Goal: Task Accomplishment & Management: Manage account settings

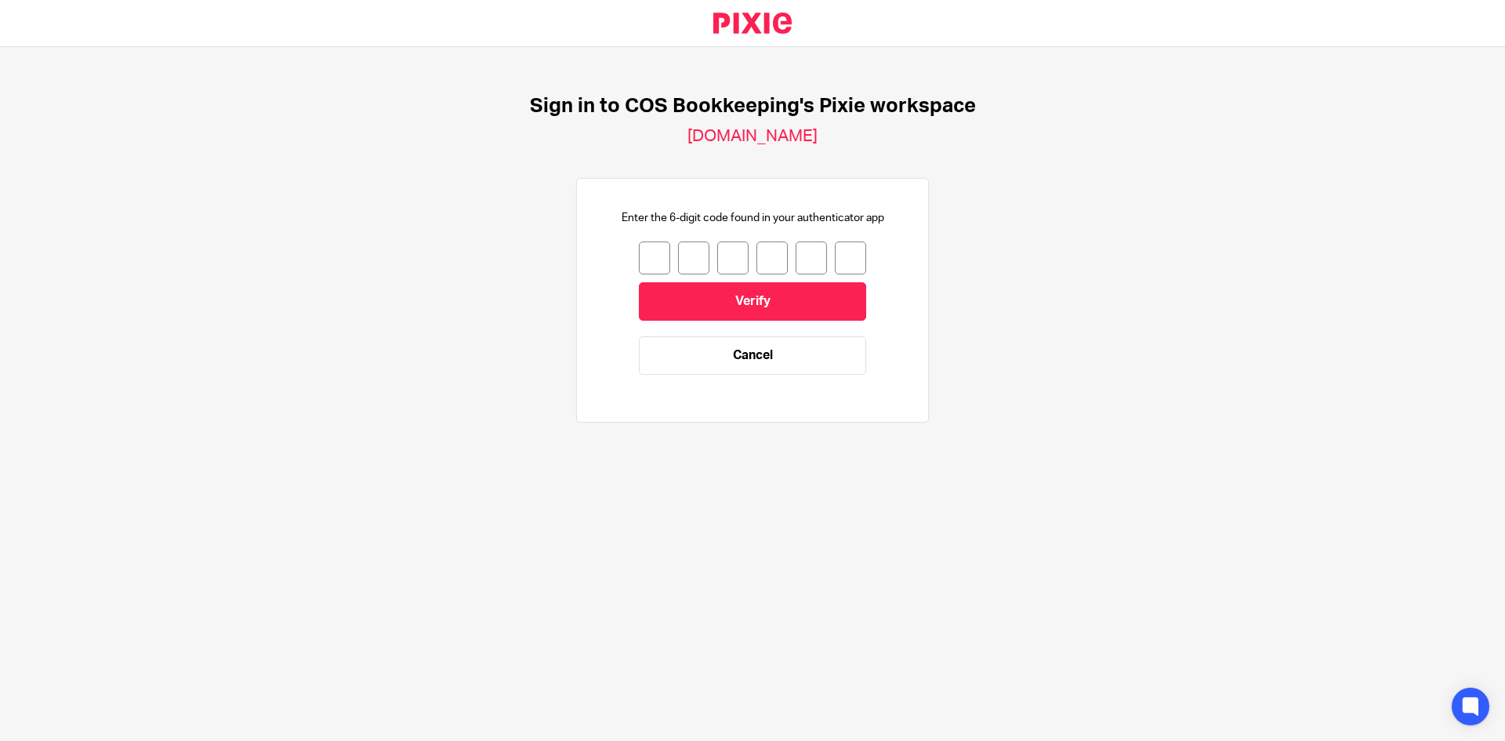
click at [651, 266] on input "number" at bounding box center [654, 257] width 31 height 33
type input "8"
type input "1"
type input "2"
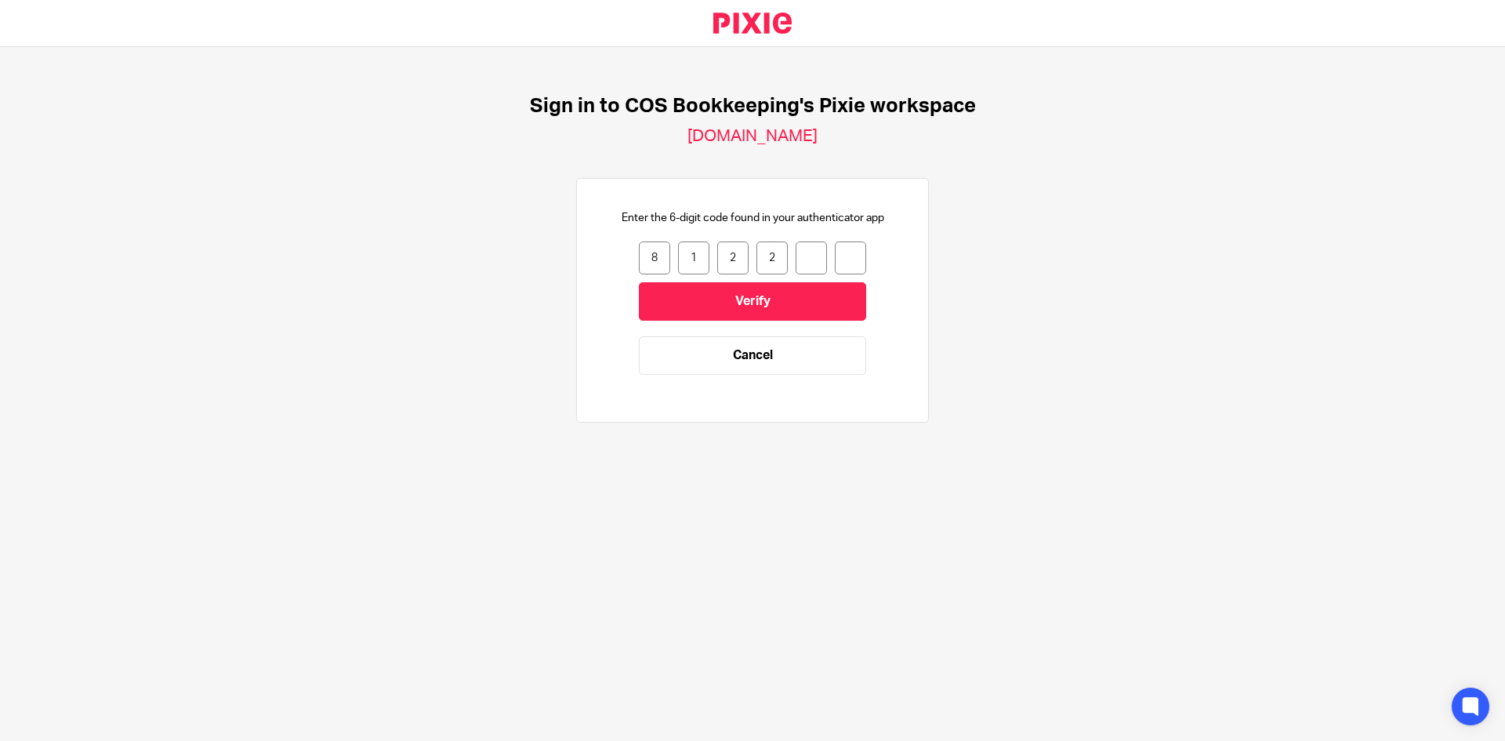
type input "5"
type input "7"
click at [705, 297] on input "Verify" at bounding box center [752, 301] width 227 height 38
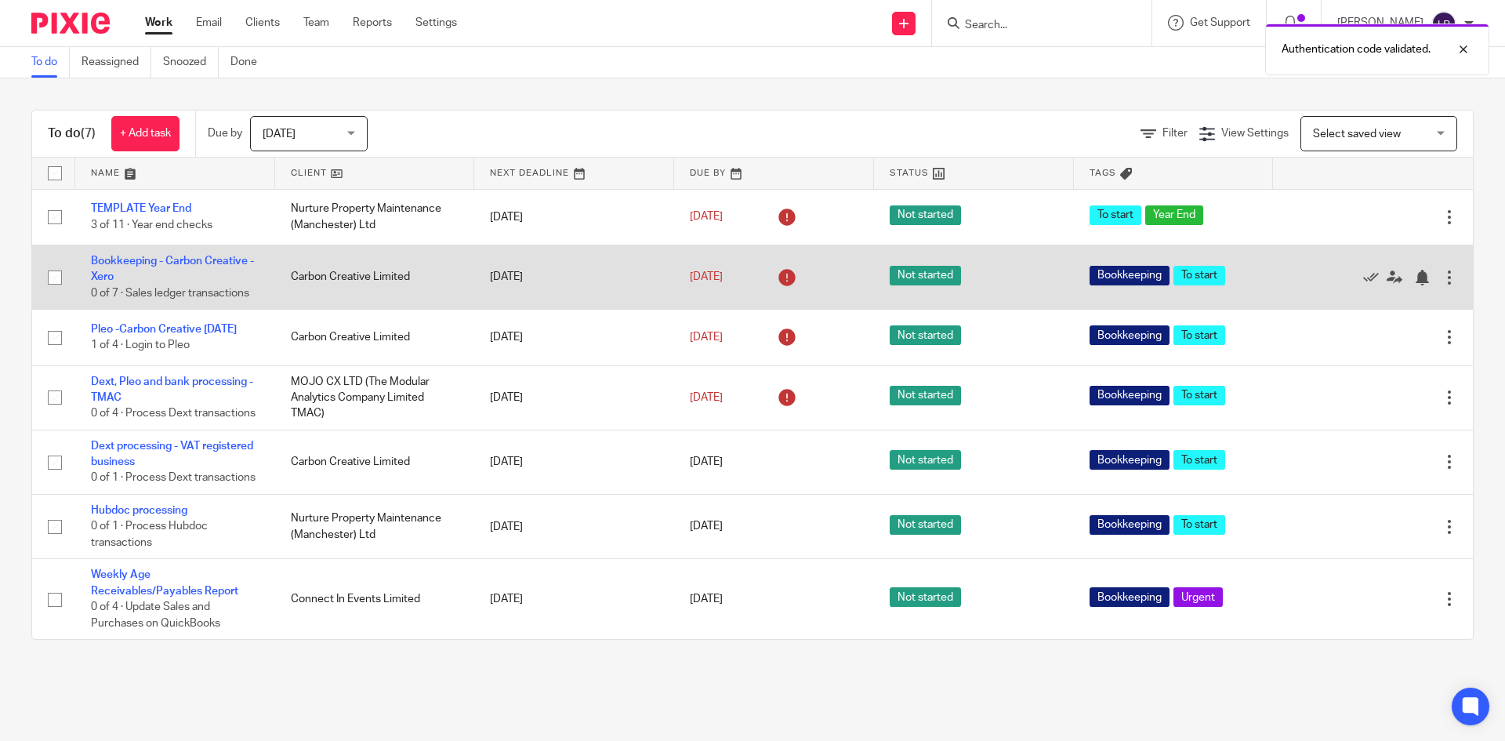
scroll to position [41, 0]
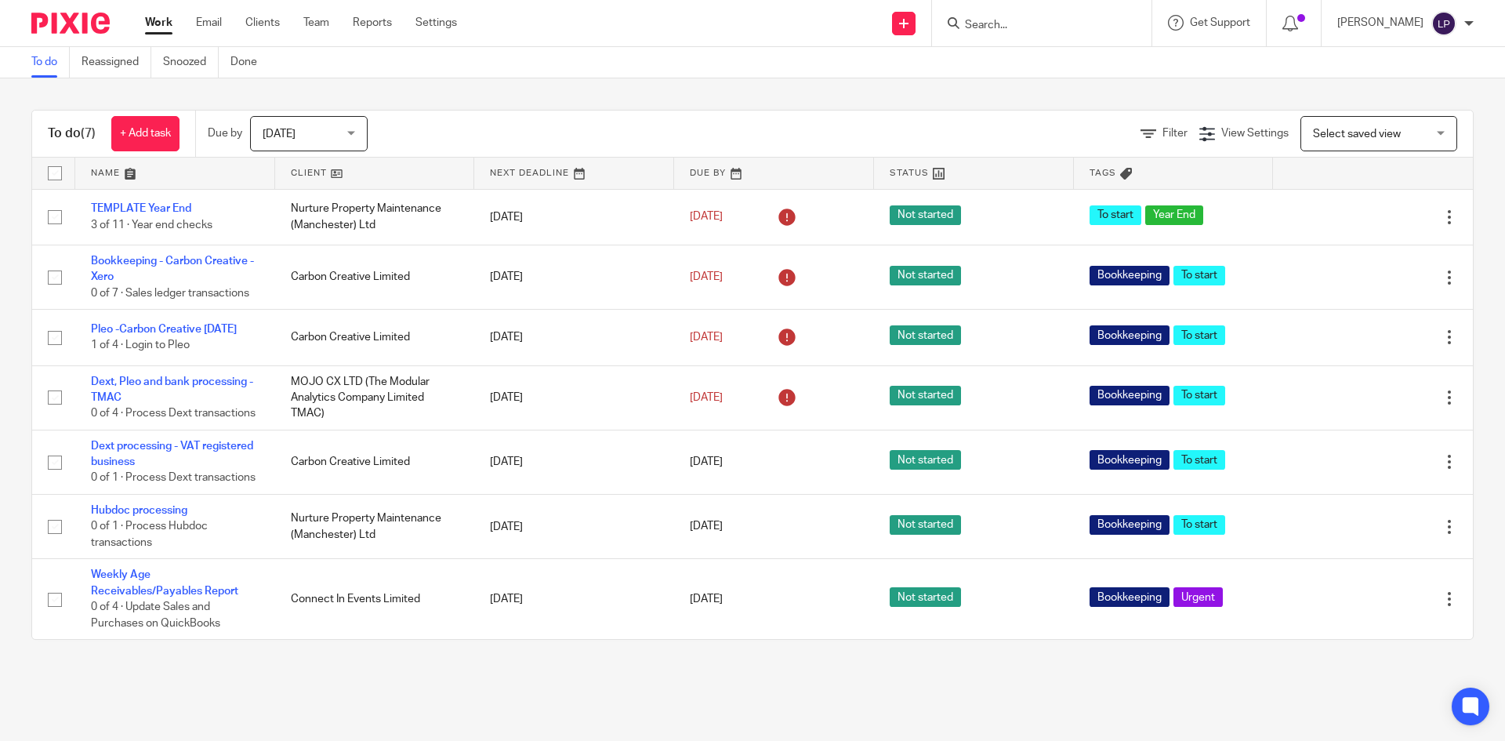
click at [353, 132] on div "Today Today" at bounding box center [309, 133] width 118 height 35
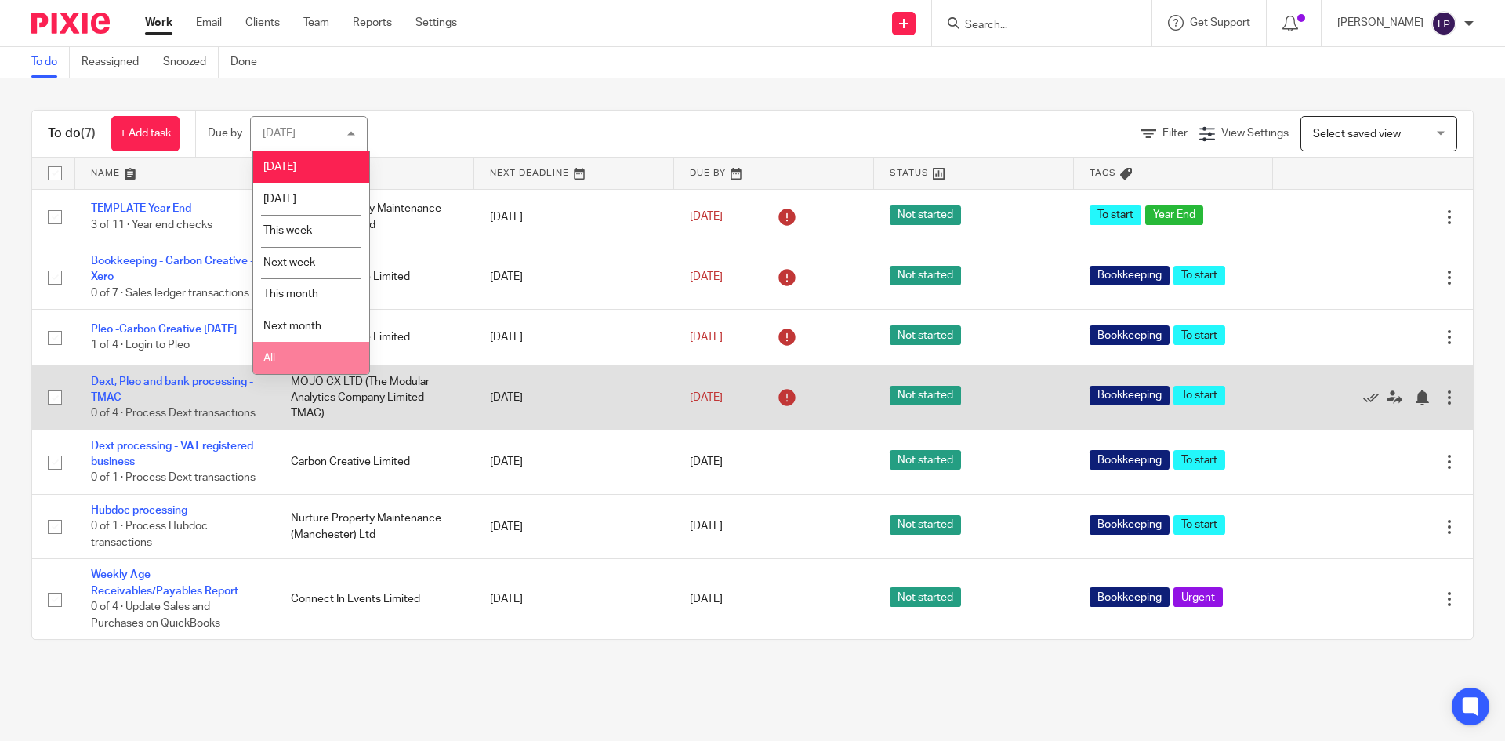
drag, startPoint x: 303, startPoint y: 357, endPoint x: 314, endPoint y: 350, distance: 13.5
click at [304, 356] on li "All" at bounding box center [311, 358] width 116 height 32
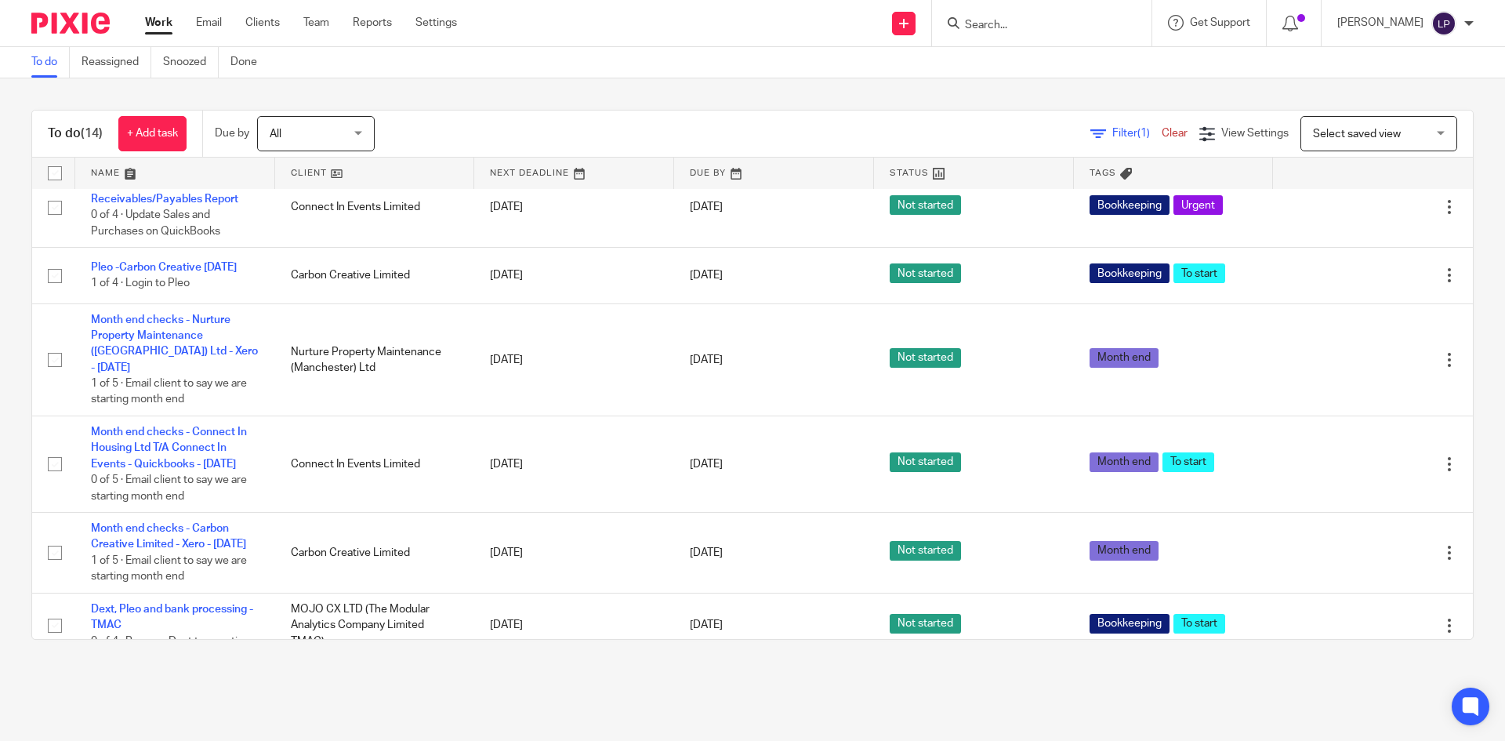
scroll to position [470, 0]
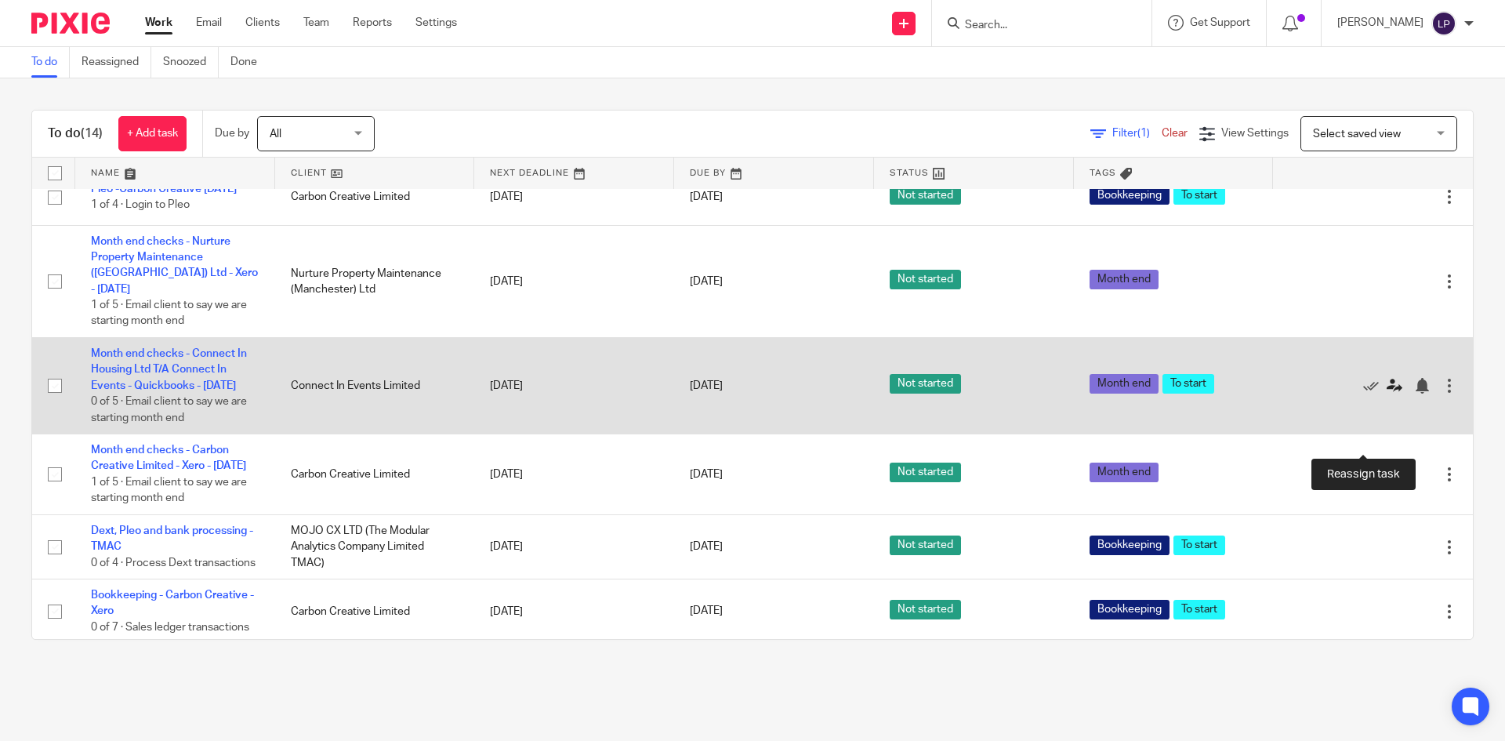
click at [1386, 393] on icon at bounding box center [1394, 386] width 16 height 16
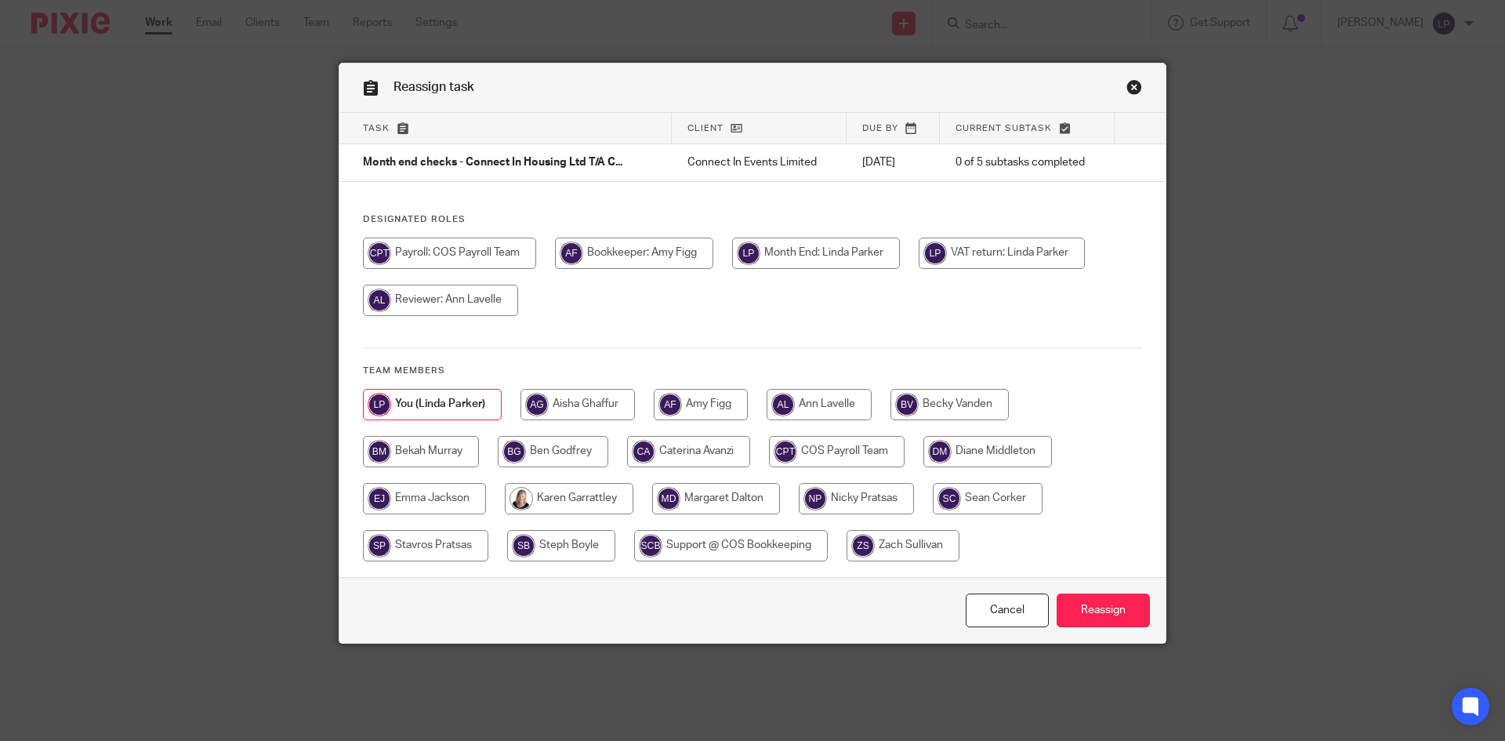
click at [715, 405] on input "radio" at bounding box center [701, 404] width 94 height 31
radio input "true"
drag, startPoint x: 1115, startPoint y: 609, endPoint x: 931, endPoint y: 538, distance: 196.8
click at [1115, 608] on input "Reassign" at bounding box center [1103, 610] width 93 height 34
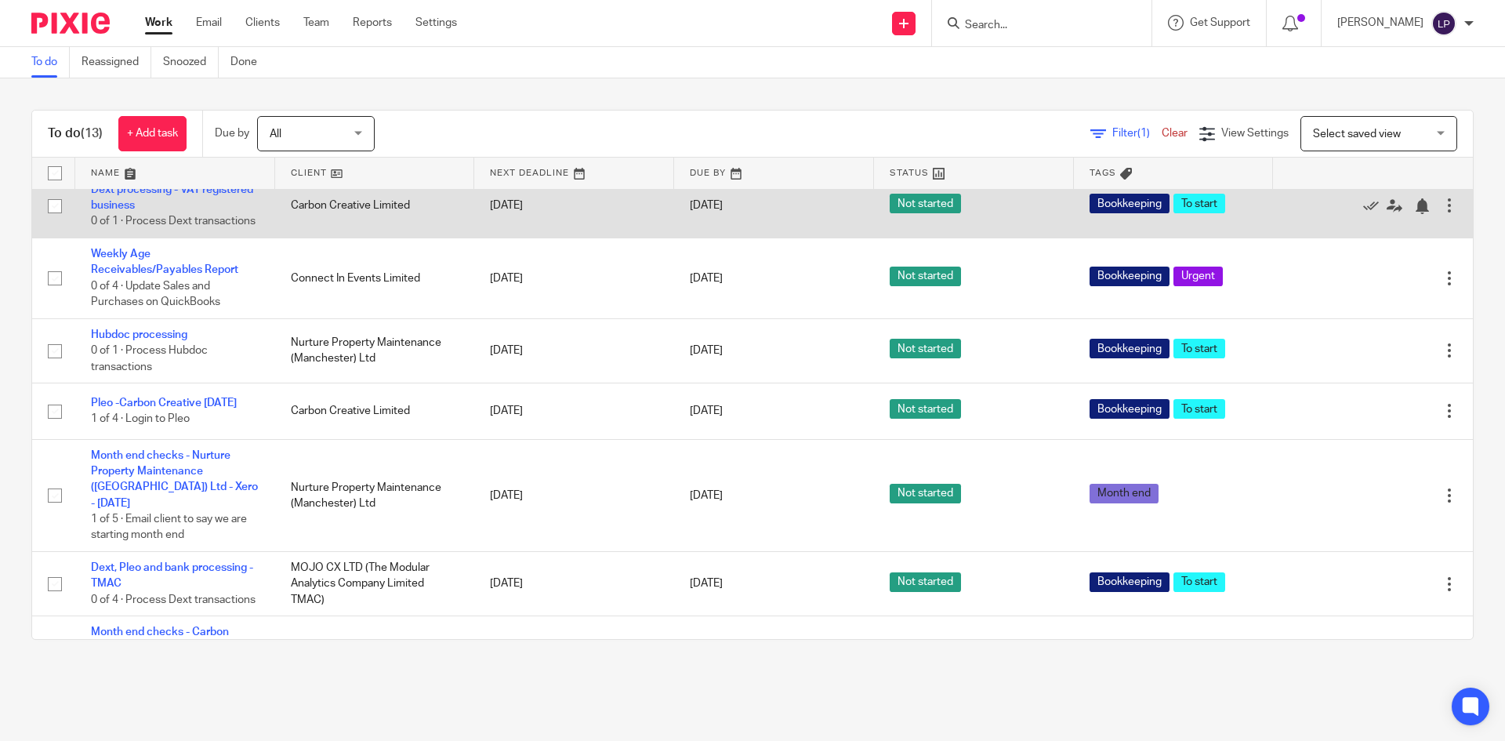
scroll to position [196, 0]
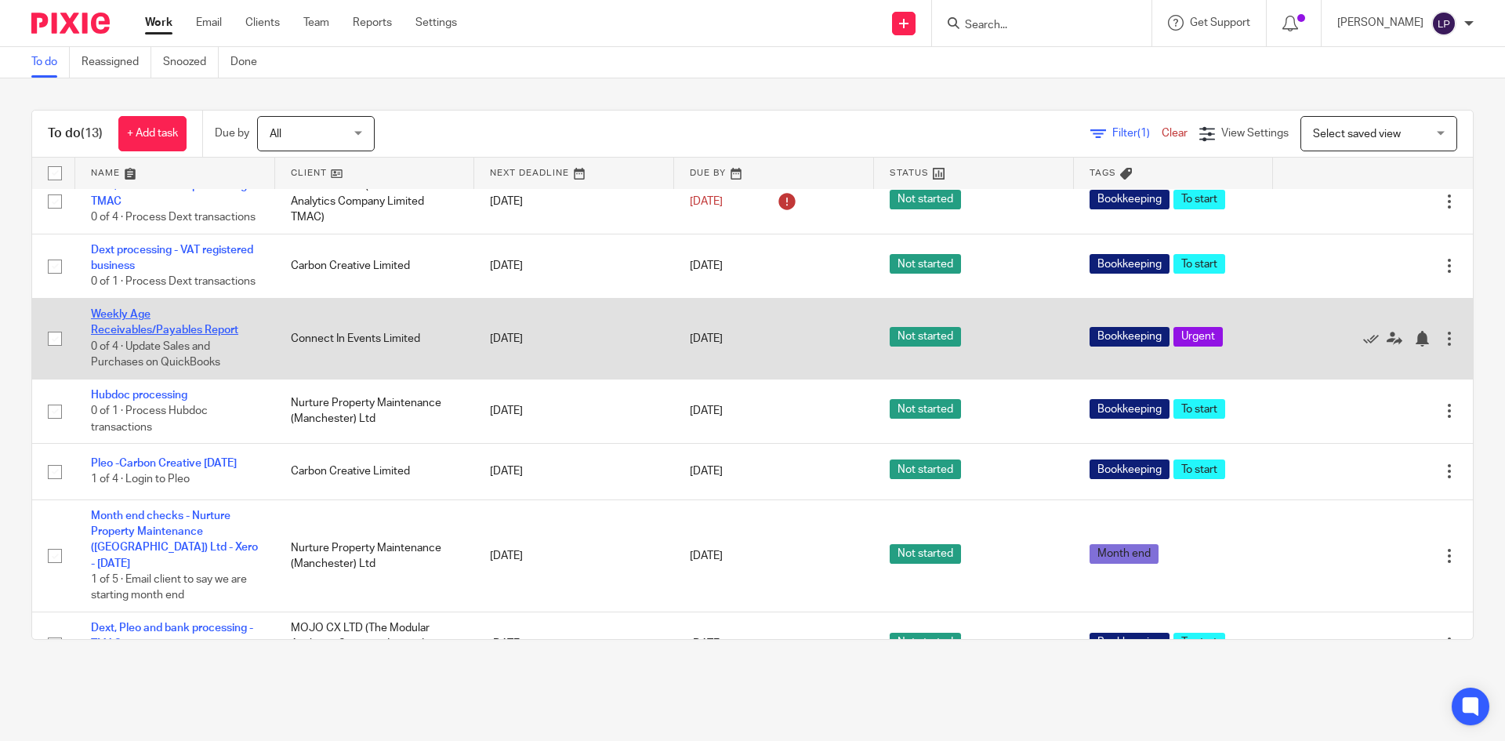
click at [136, 335] on link "Weekly Age Receivables/Payables Report" at bounding box center [164, 322] width 147 height 27
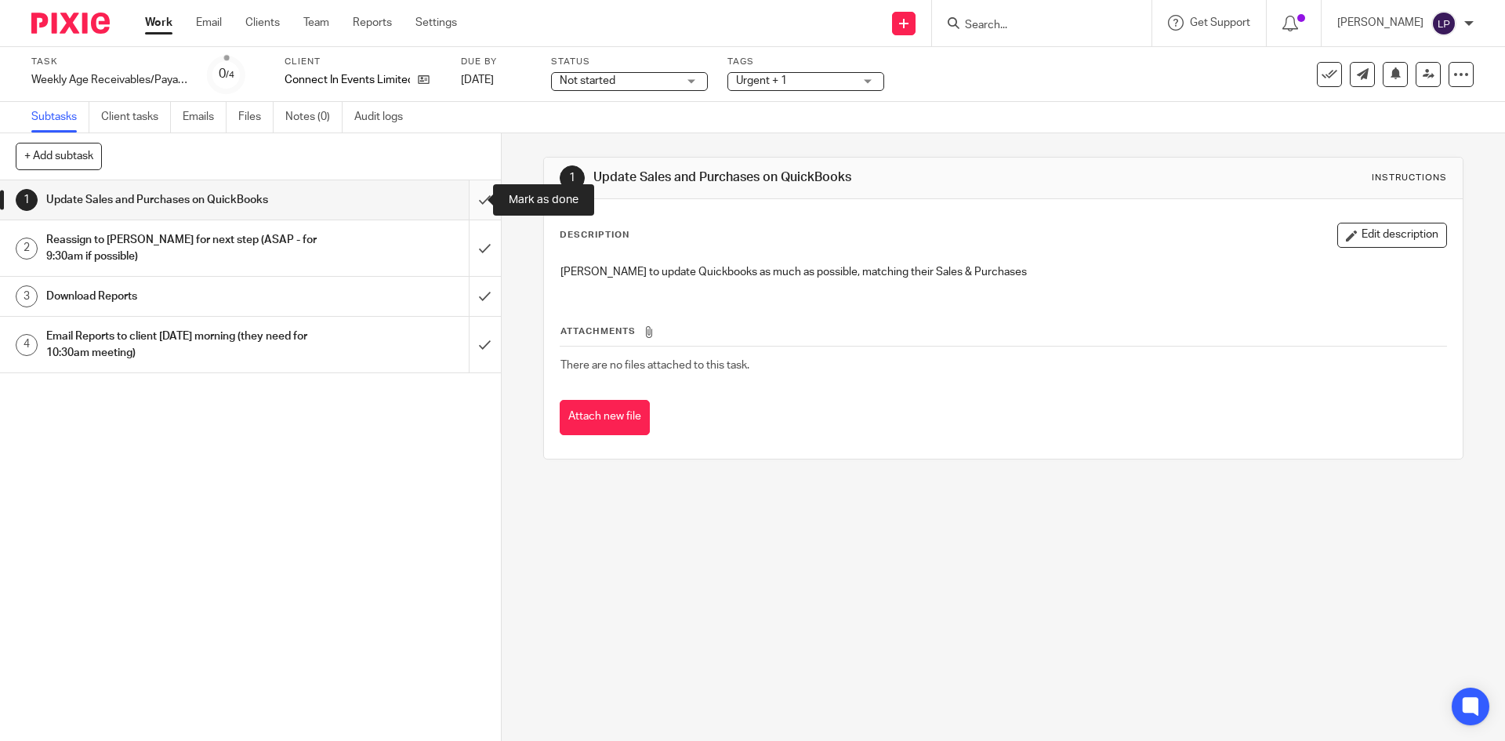
click at [469, 199] on input "submit" at bounding box center [250, 199] width 501 height 39
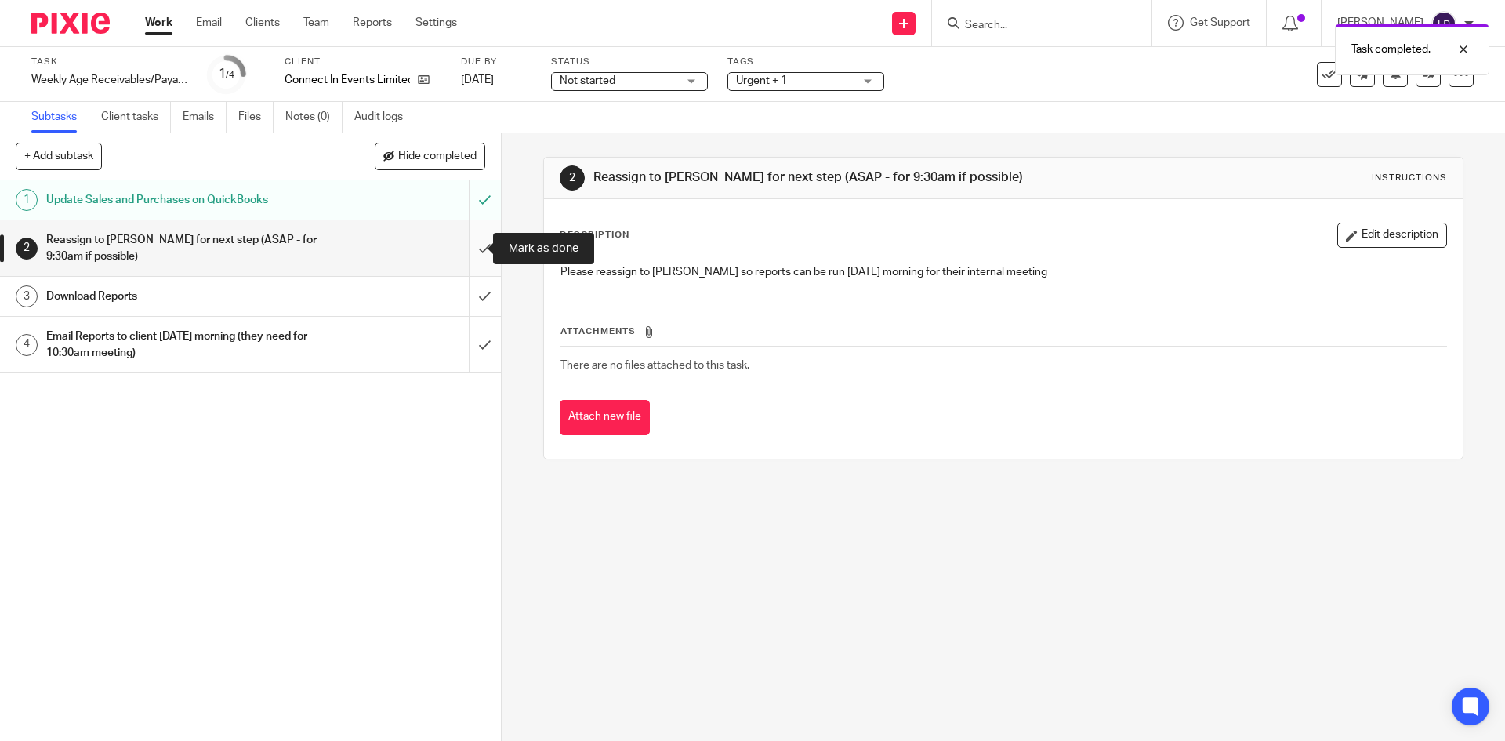
click at [470, 244] on input "submit" at bounding box center [250, 248] width 501 height 56
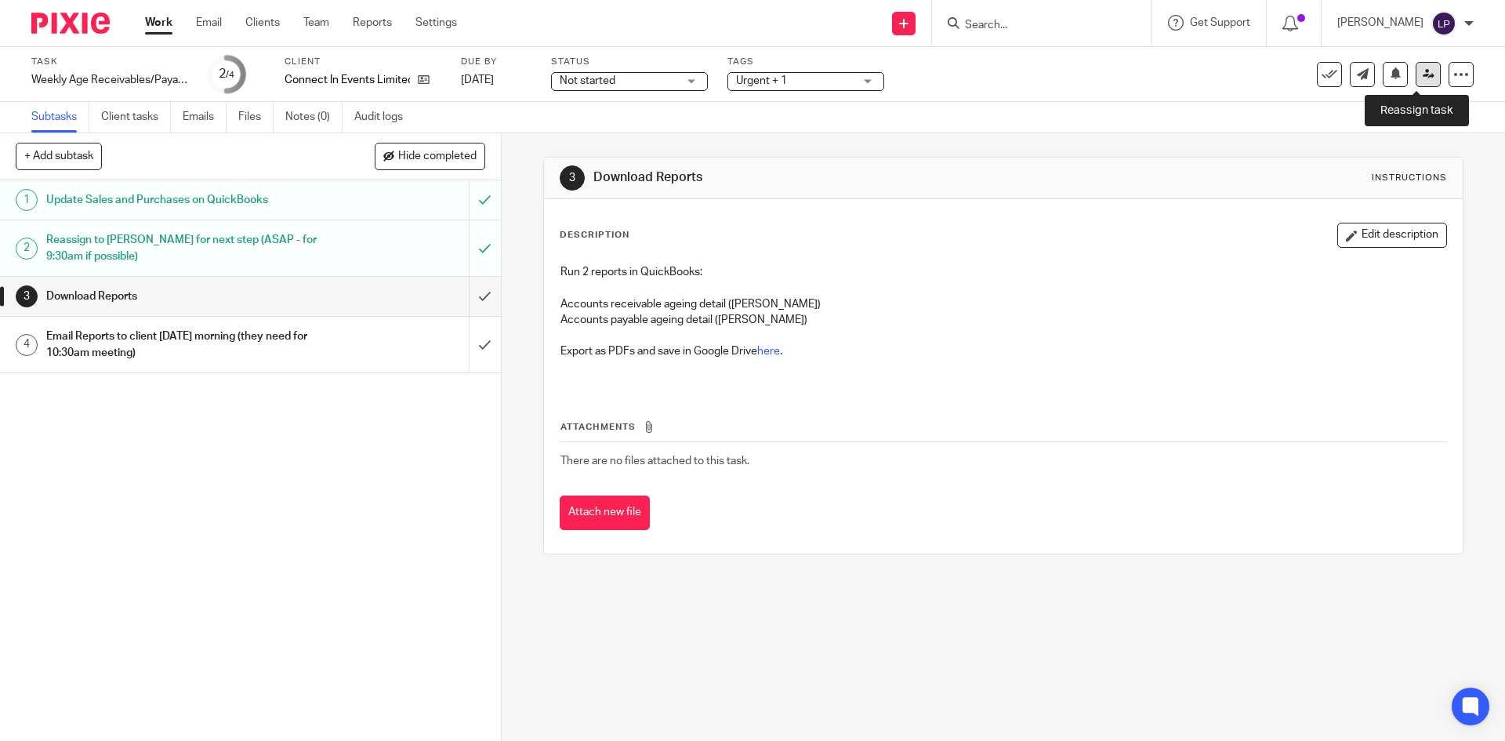
click at [1423, 71] on icon at bounding box center [1429, 74] width 12 height 12
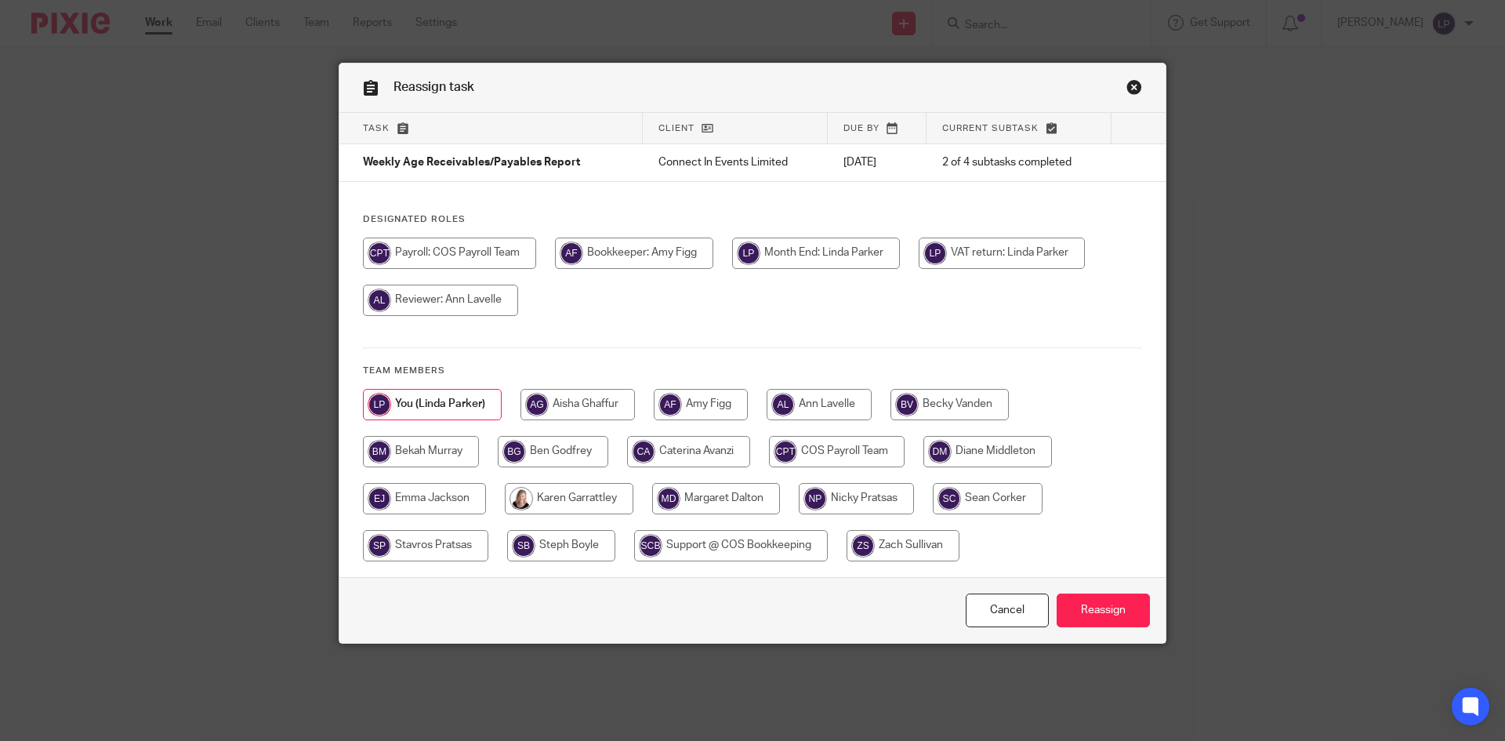
drag, startPoint x: 704, startPoint y: 405, endPoint x: 849, endPoint y: 490, distance: 167.9
click at [705, 404] on input "radio" at bounding box center [701, 404] width 94 height 31
radio input "true"
click at [1097, 613] on input "Reassign" at bounding box center [1103, 610] width 93 height 34
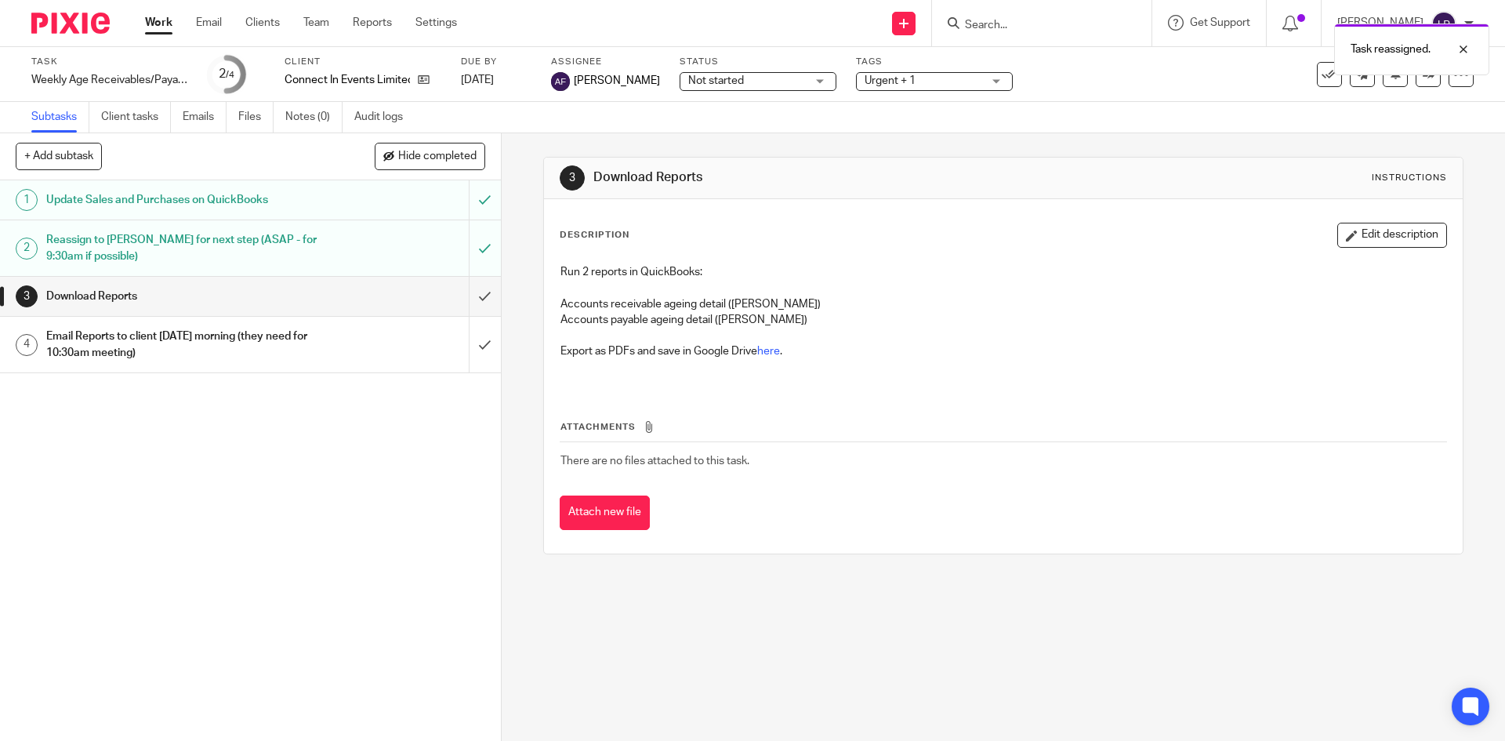
click at [159, 24] on link "Work" at bounding box center [158, 23] width 27 height 16
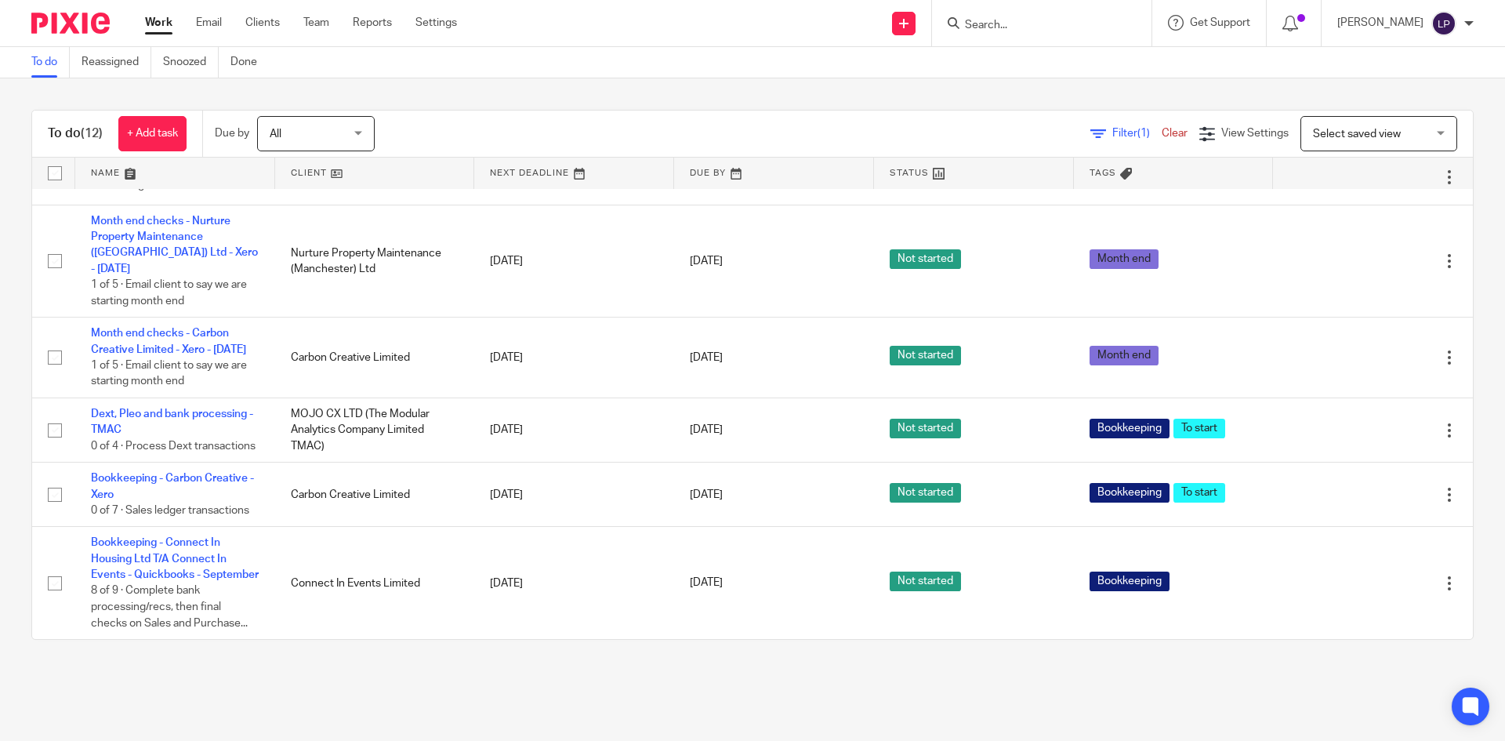
scroll to position [507, 0]
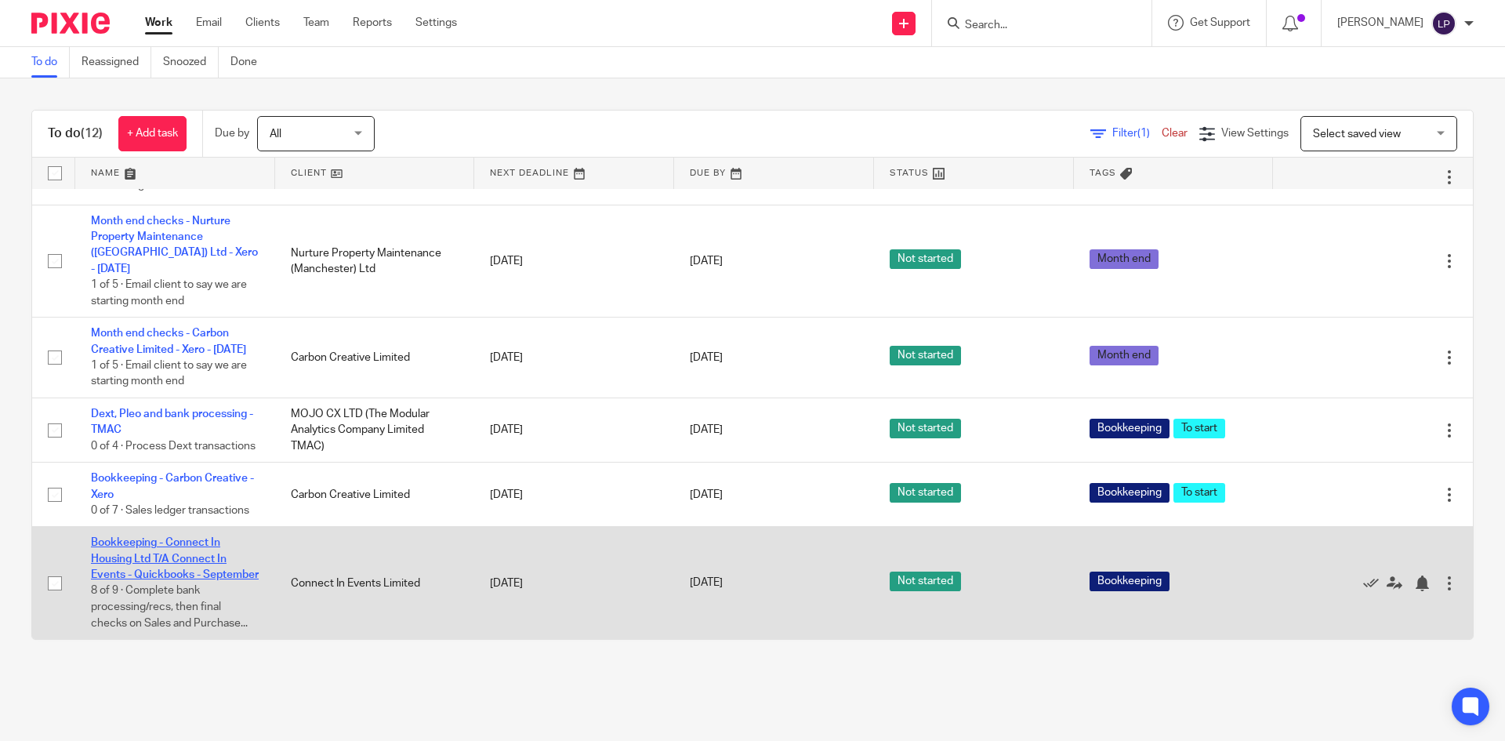
click at [140, 546] on link "Bookkeeping - Connect In Housing Ltd T/A Connect In Events - Quickbooks - Septe…" at bounding box center [175, 558] width 168 height 43
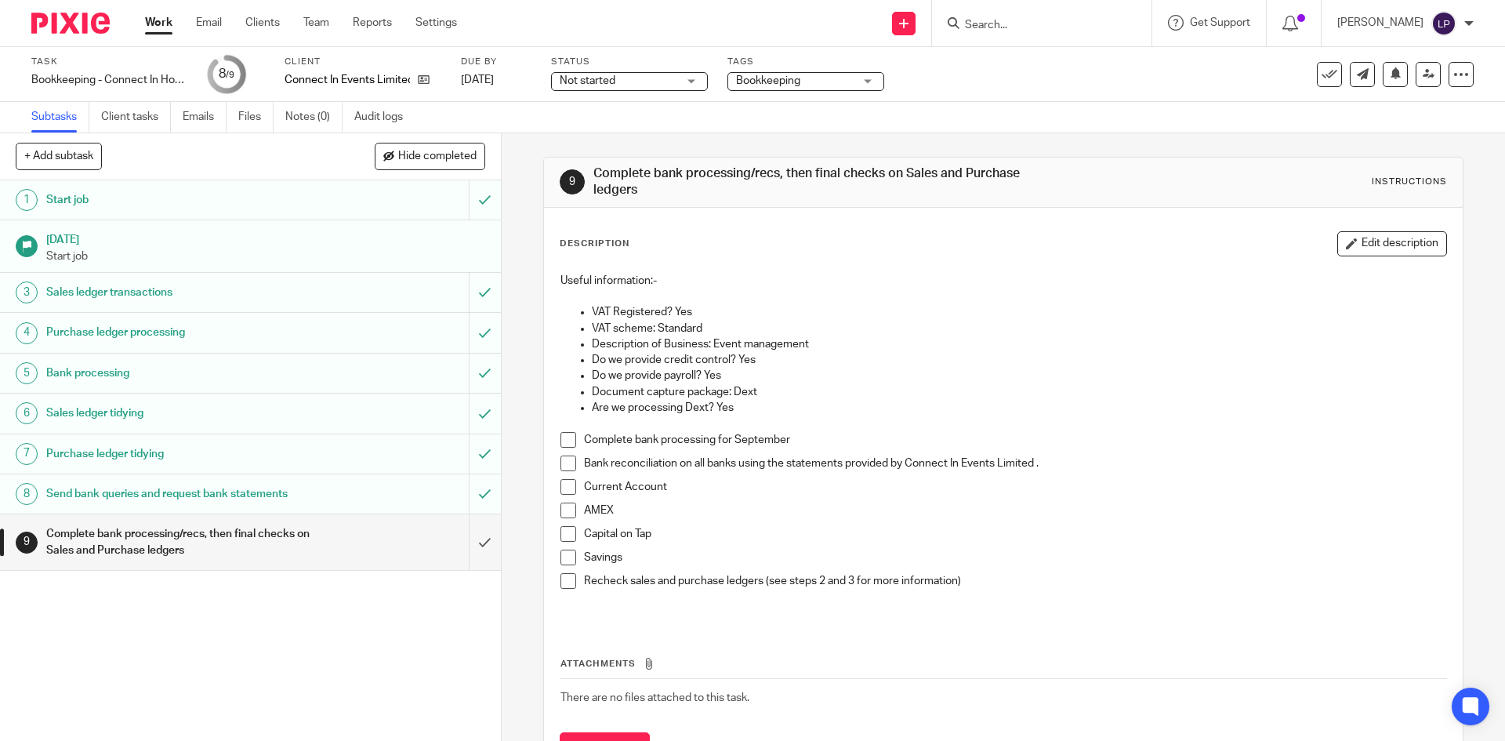
click at [563, 510] on span at bounding box center [568, 510] width 16 height 16
